Goal: Task Accomplishment & Management: Manage account settings

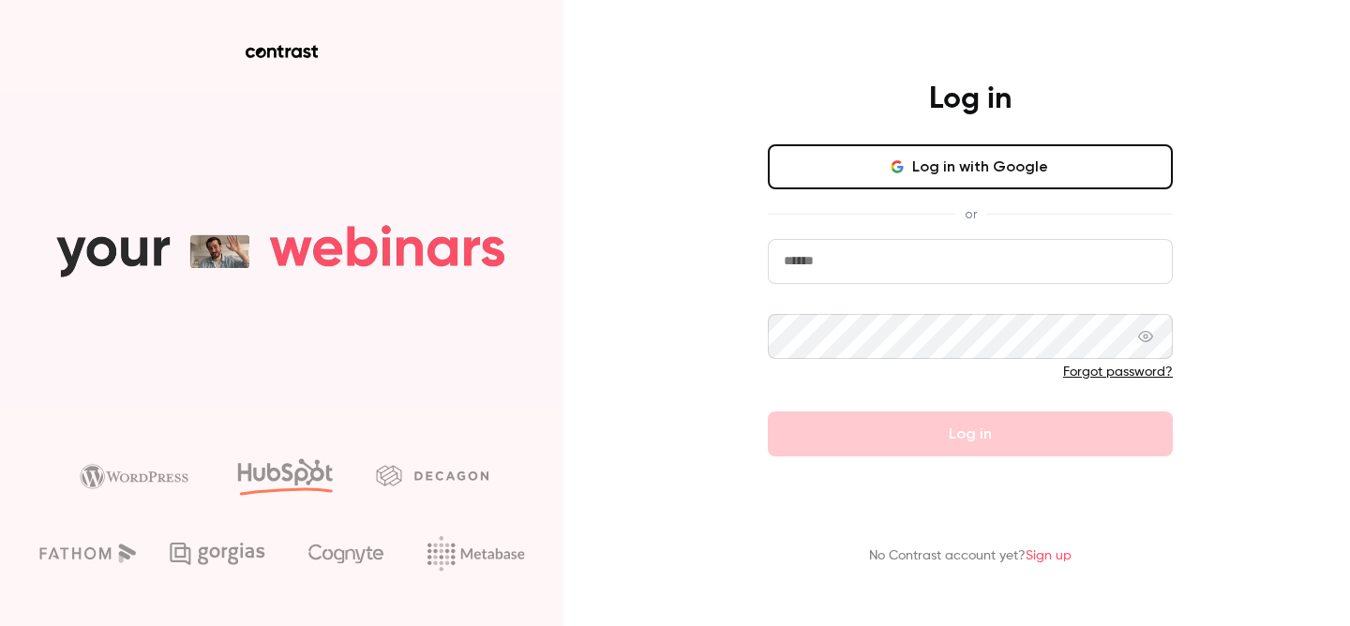
click at [810, 257] on input "email" at bounding box center [970, 261] width 405 height 45
type input "**********"
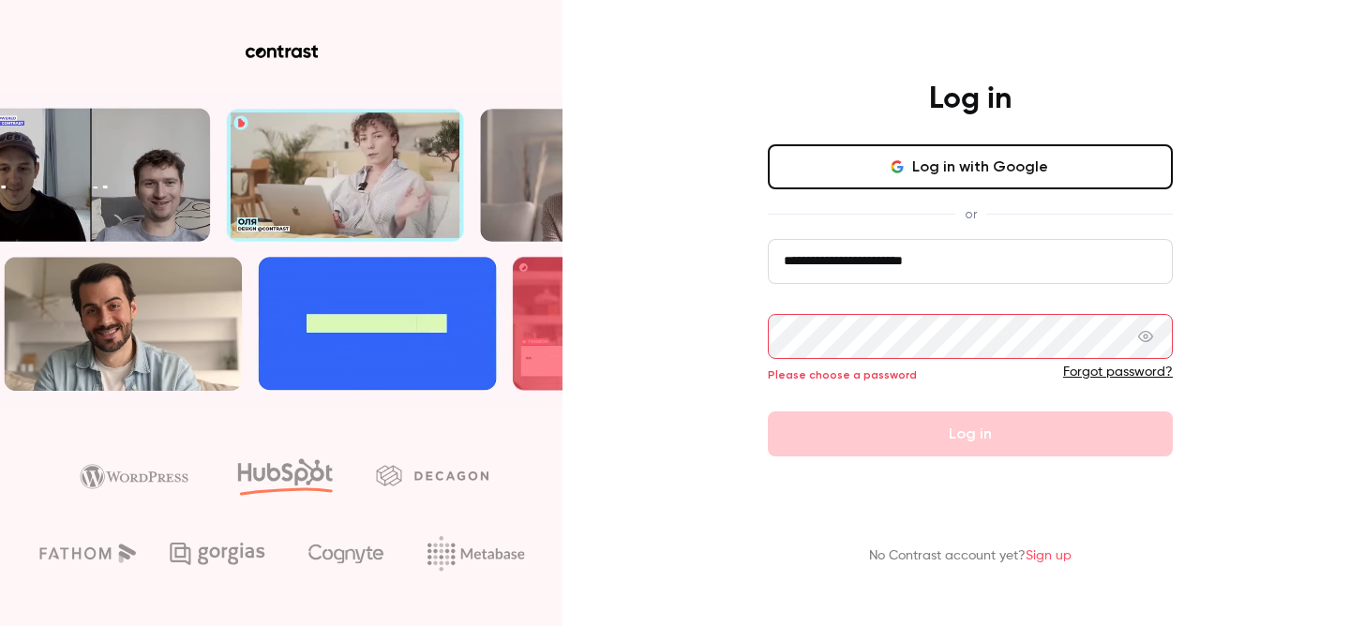
click at [681, 306] on div "**********" at bounding box center [675, 313] width 1350 height 626
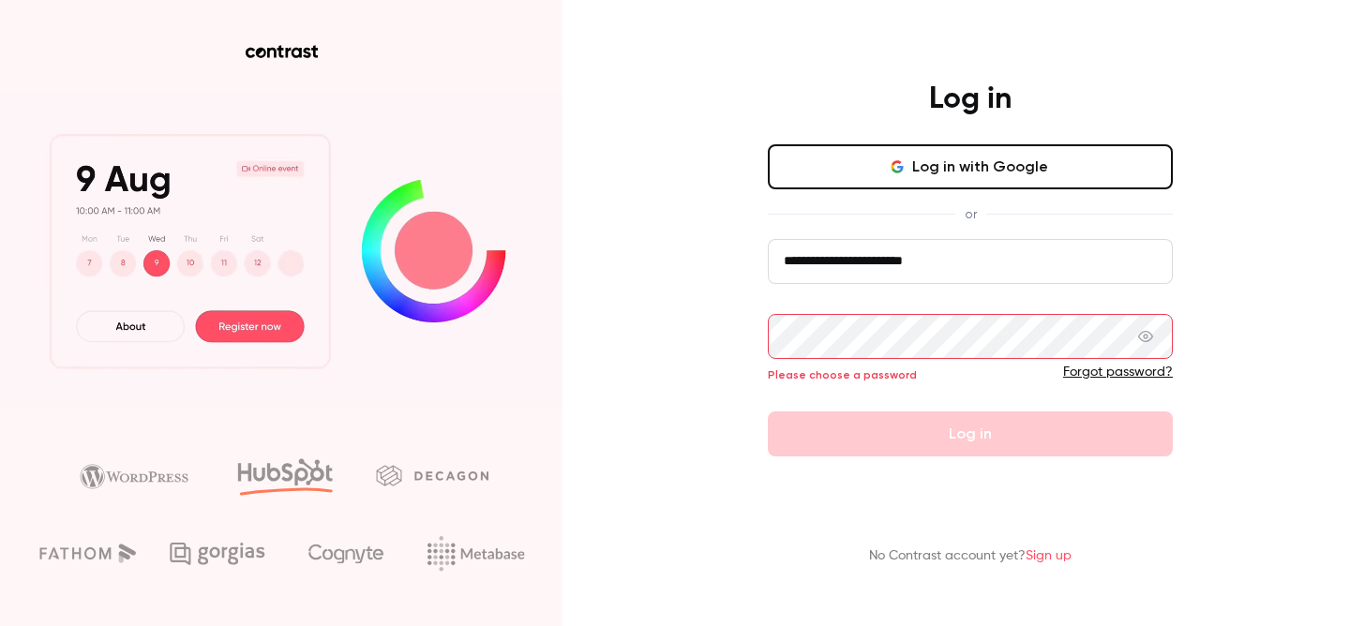
click at [810, 180] on button "Log in with Google" at bounding box center [970, 166] width 405 height 45
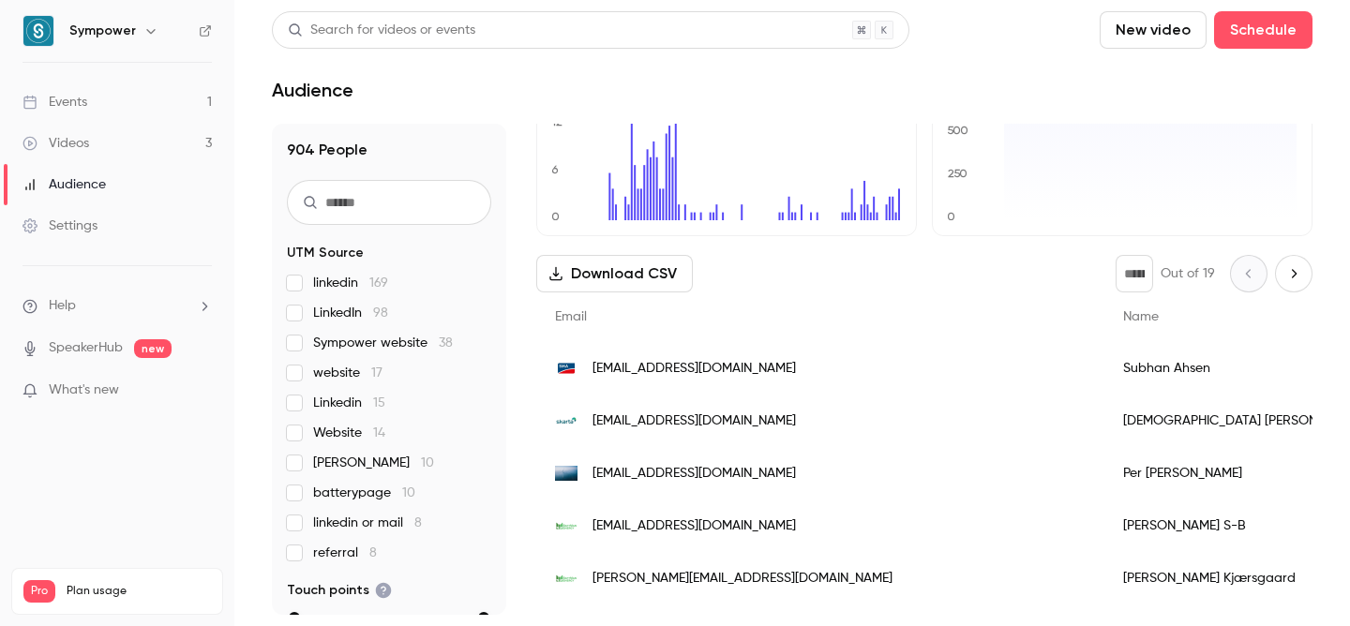
scroll to position [162, 0]
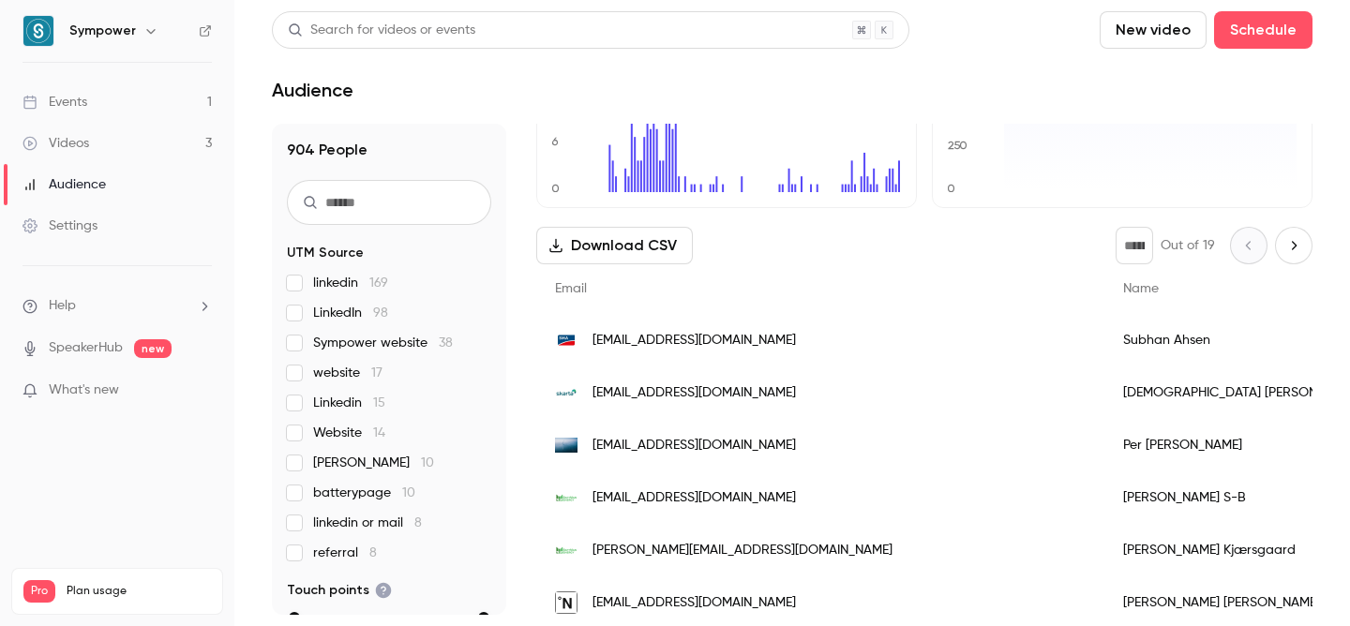
click at [170, 107] on link "Events 1" at bounding box center [117, 102] width 234 height 41
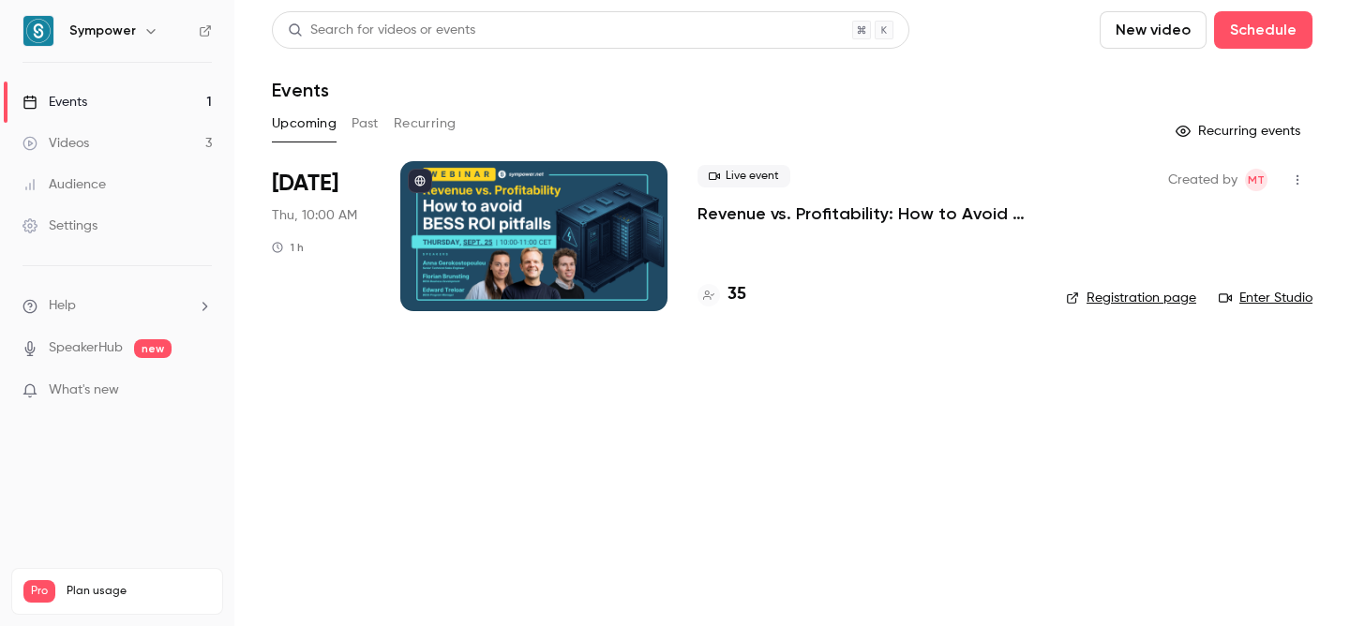
click at [857, 217] on p "Revenue vs. Profitability: How to Avoid [PERSON_NAME] ROI Pitfalls" at bounding box center [866, 213] width 338 height 22
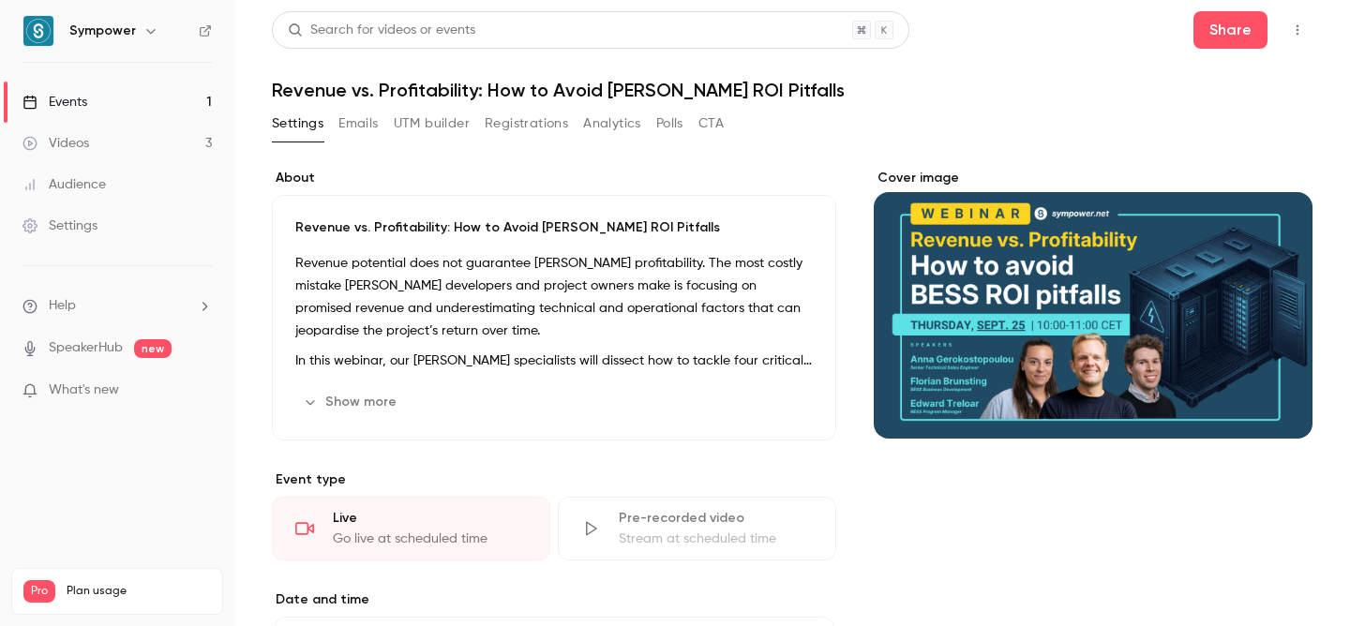
click at [520, 126] on button "Registrations" at bounding box center [526, 124] width 83 height 30
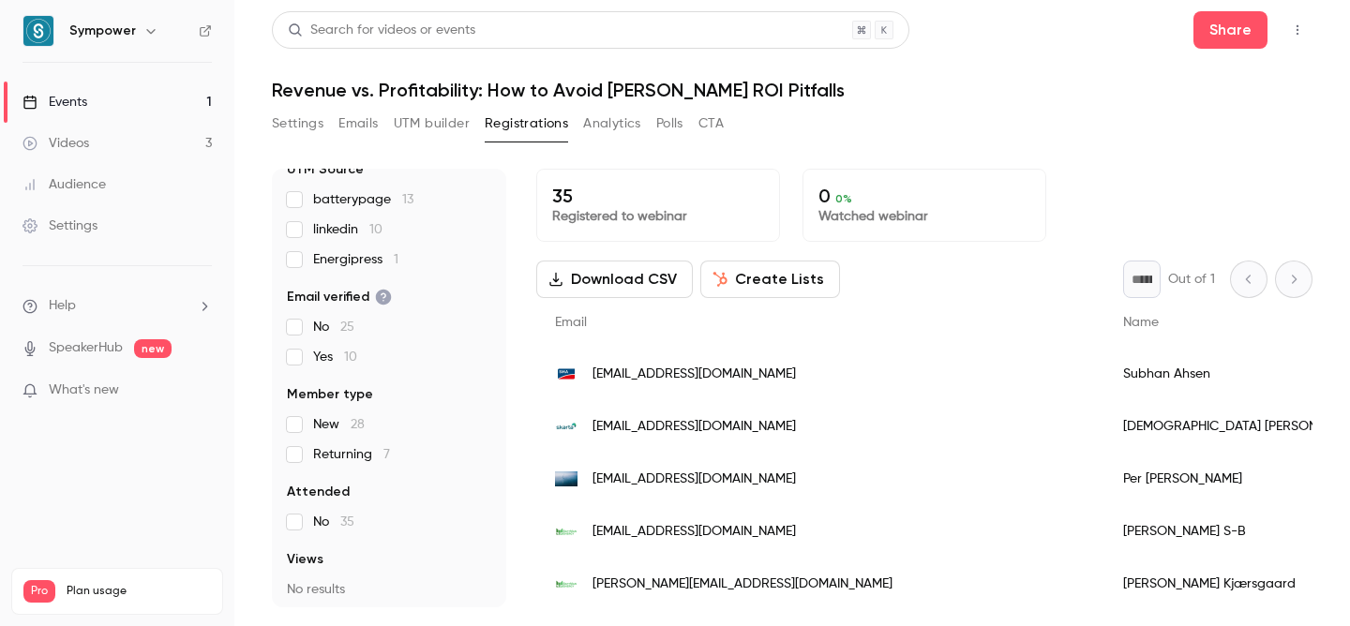
scroll to position [136, 0]
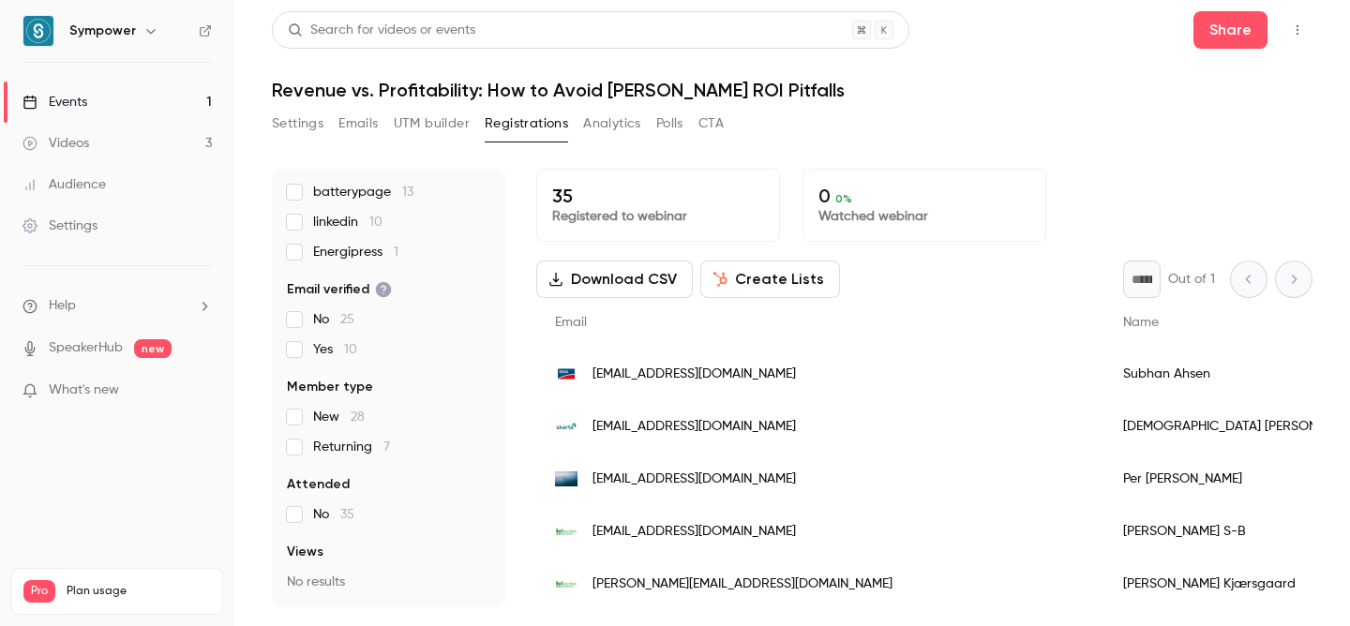
click at [323, 217] on span "linkedin 10" at bounding box center [347, 222] width 69 height 19
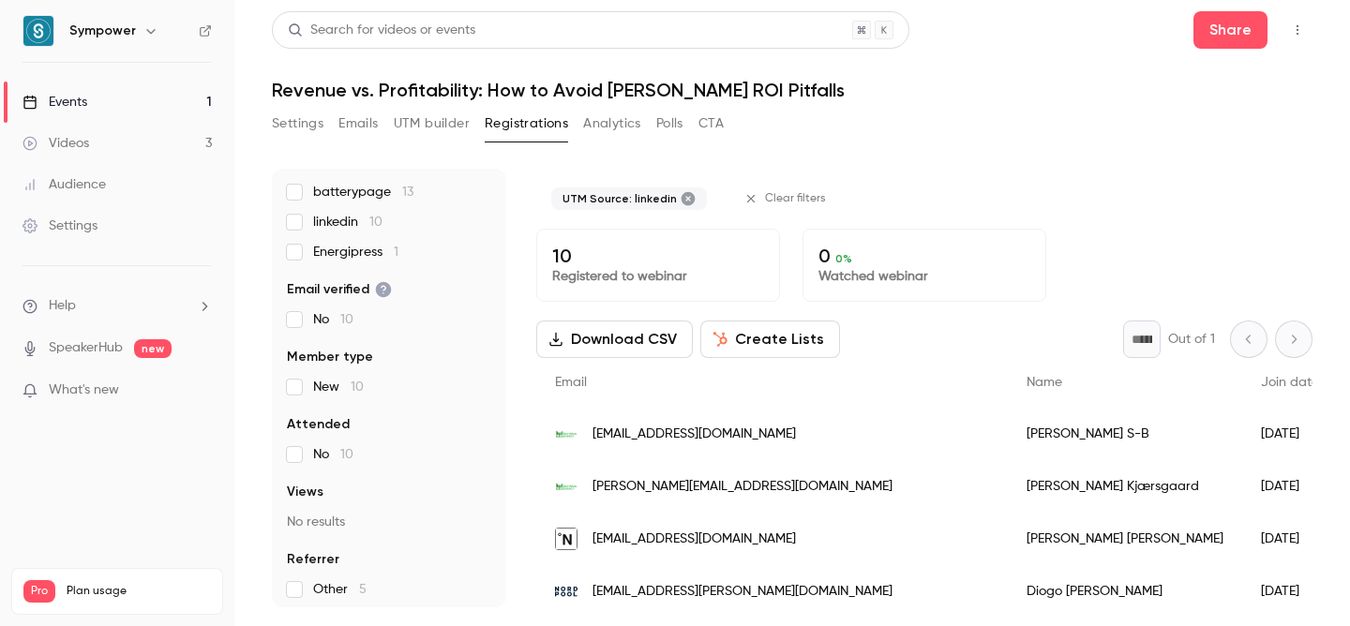
click at [323, 217] on span "linkedin 10" at bounding box center [347, 222] width 69 height 19
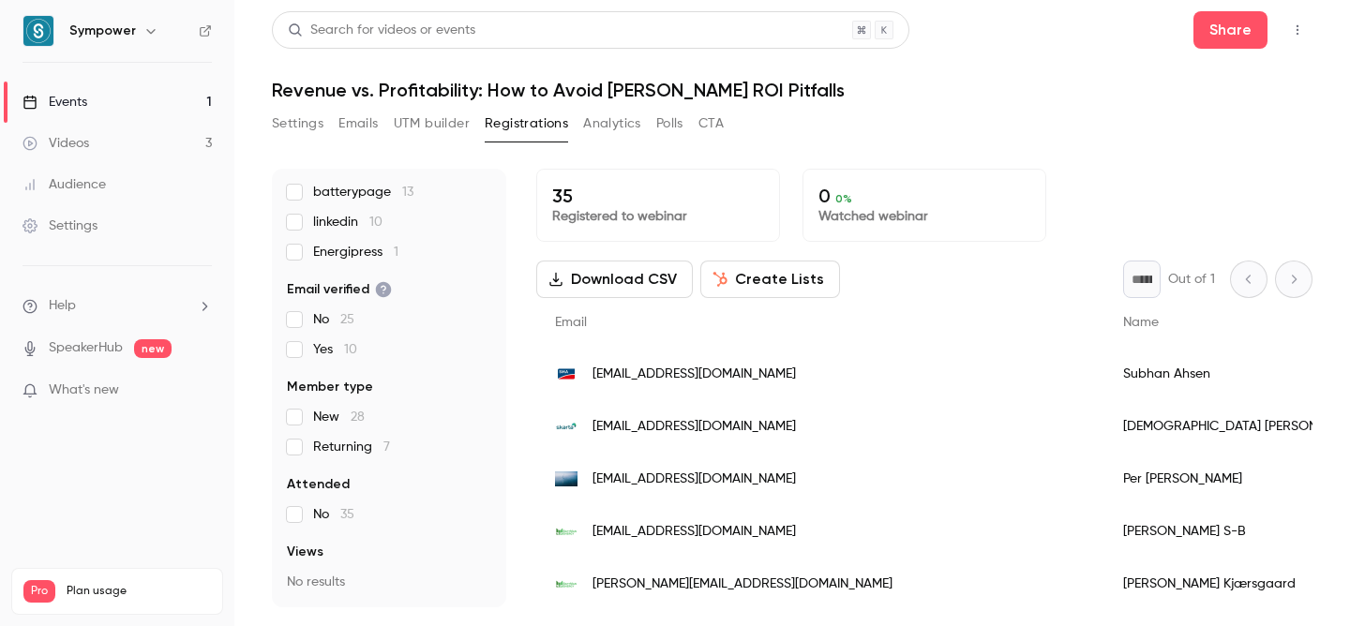
click at [329, 197] on span "batterypage 13" at bounding box center [363, 192] width 100 height 19
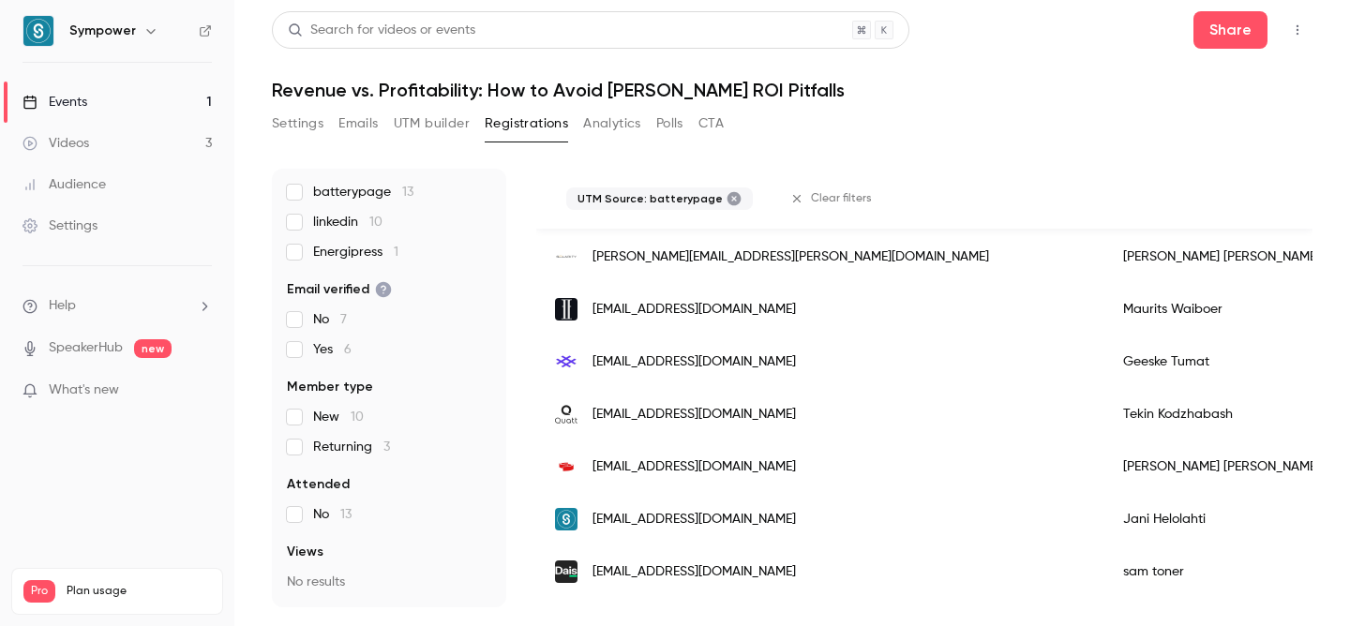
scroll to position [0, 0]
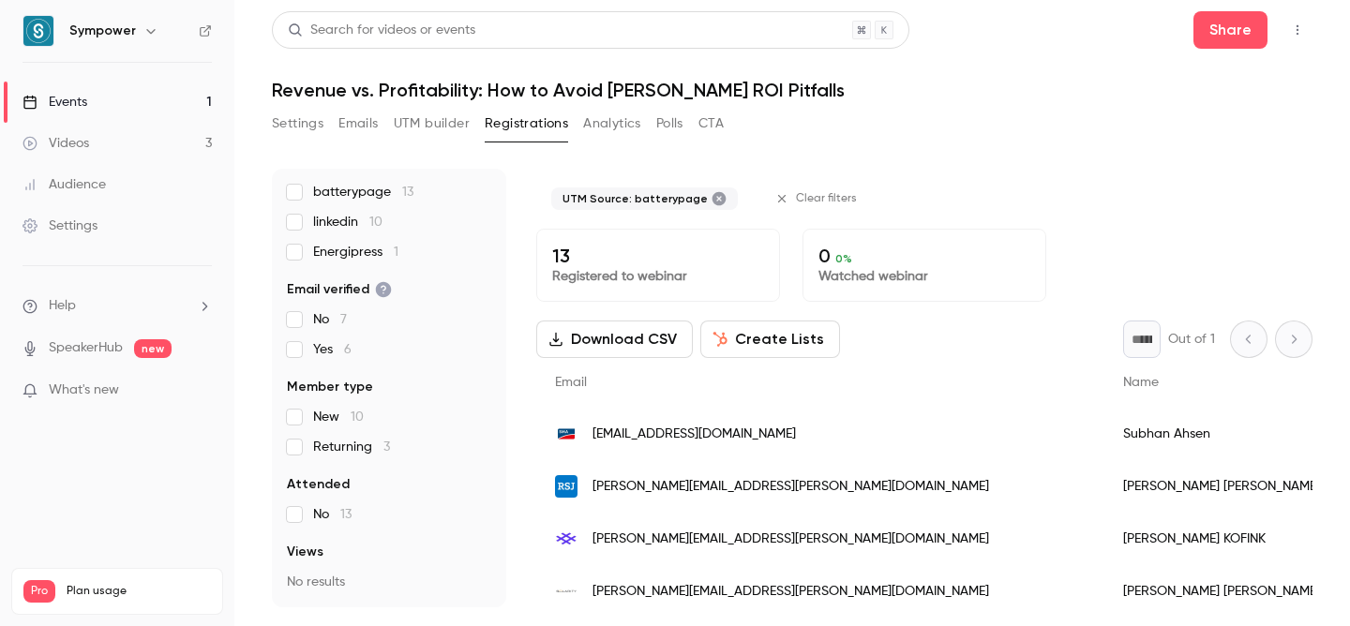
click at [364, 223] on span "linkedin 10" at bounding box center [347, 222] width 69 height 19
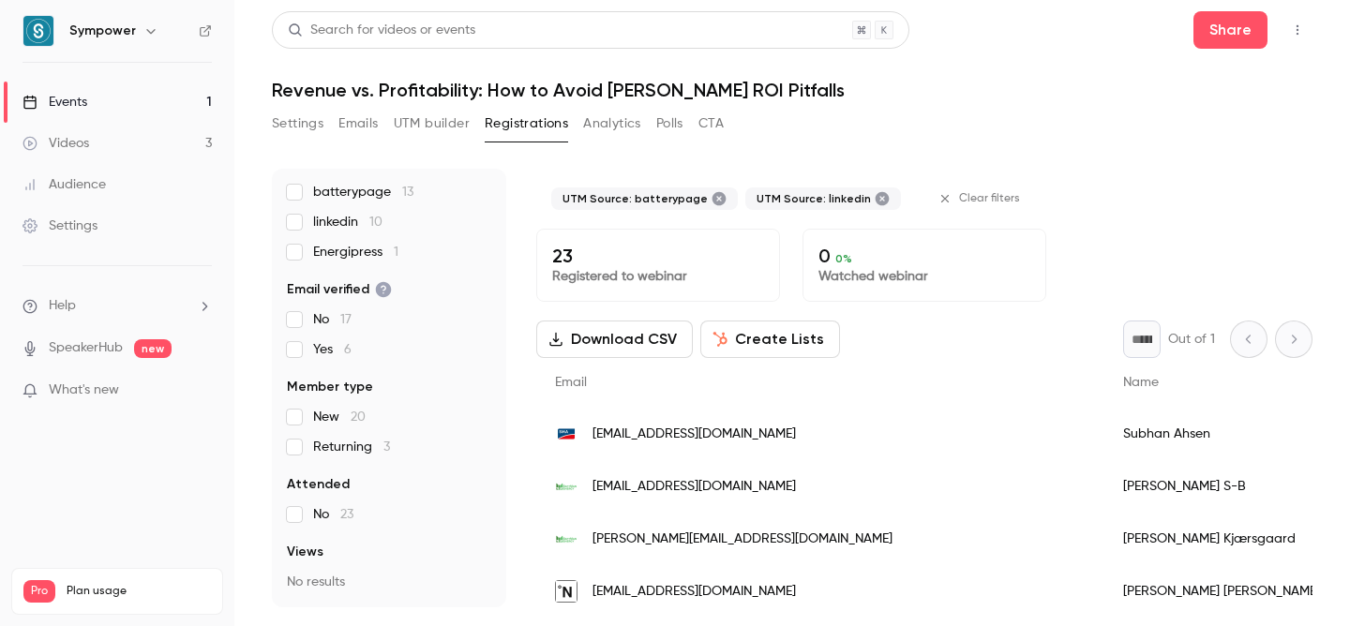
click at [318, 188] on span "batterypage 13" at bounding box center [363, 192] width 100 height 19
